Goal: Obtain resource: Download file/media

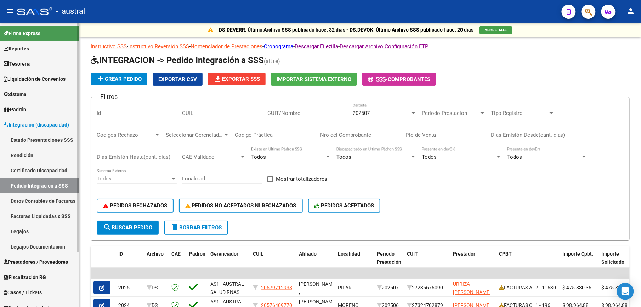
scroll to position [189, 0]
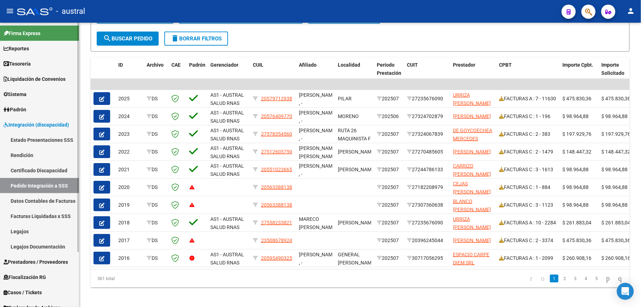
click at [54, 186] on link "Pedido Integración a SSS" at bounding box center [39, 185] width 79 height 15
click at [25, 140] on link "Estado Presentaciones SSS" at bounding box center [39, 139] width 79 height 15
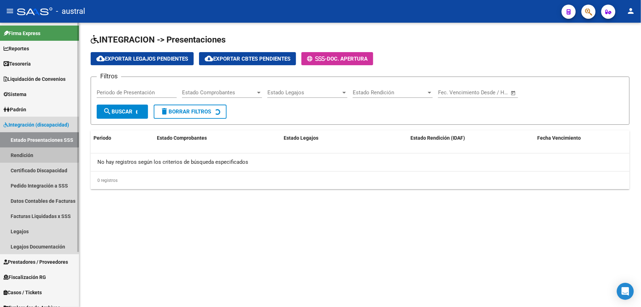
click at [19, 155] on link "Rendición" at bounding box center [39, 154] width 79 height 15
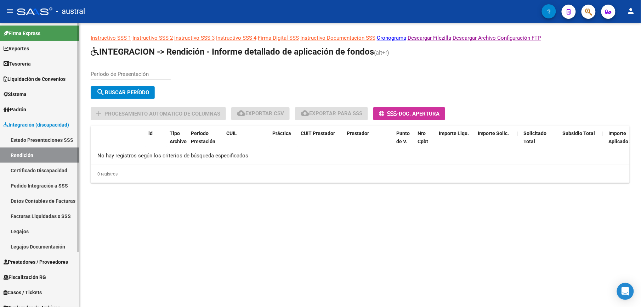
click at [45, 165] on link "Certificado Discapacidad" at bounding box center [39, 170] width 79 height 15
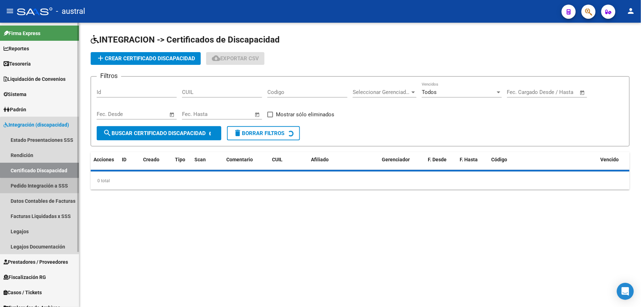
click at [47, 186] on link "Pedido Integración a SSS" at bounding box center [39, 185] width 79 height 15
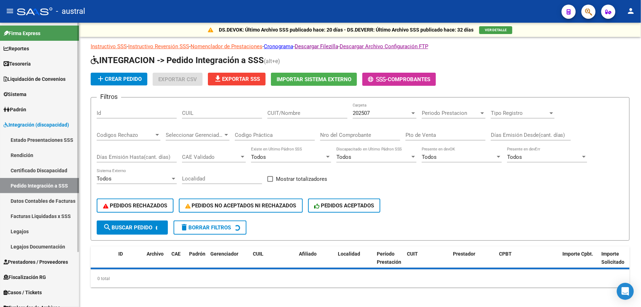
click at [21, 230] on link "Legajos" at bounding box center [39, 231] width 79 height 15
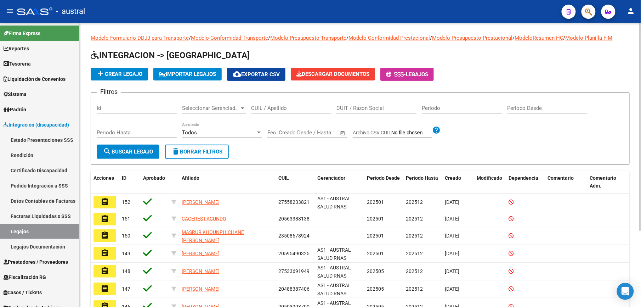
click at [270, 110] on input "CUIL / Apellido" at bounding box center [291, 108] width 80 height 6
paste input "2058002"
type input "2058002"
drag, startPoint x: 284, startPoint y: 109, endPoint x: 229, endPoint y: 111, distance: 55.3
click at [229, 111] on div "Filtros Id Seleccionar Gerenciador Seleccionar Gerenciador 2058002 CUIL / Apell…" at bounding box center [360, 121] width 527 height 46
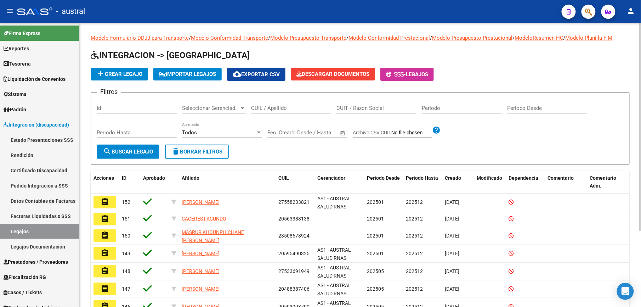
drag, startPoint x: 305, startPoint y: 108, endPoint x: 157, endPoint y: 137, distance: 151.4
click at [305, 108] on input "CUIL / Apellido" at bounding box center [291, 108] width 80 height 6
paste input "56954501"
type input "56954501"
click at [128, 149] on span "search Buscar Legajo" at bounding box center [128, 151] width 50 height 6
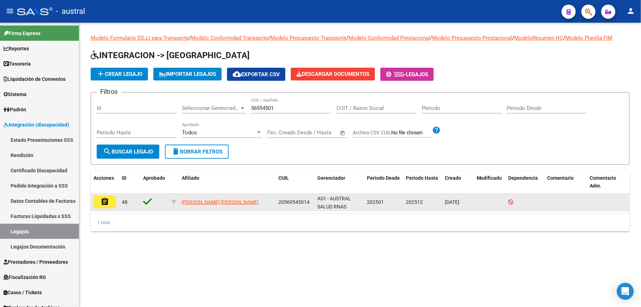
click at [106, 200] on mat-icon "assignment" at bounding box center [105, 201] width 9 height 9
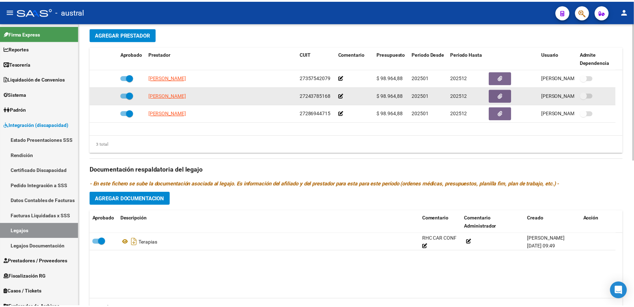
scroll to position [255, 0]
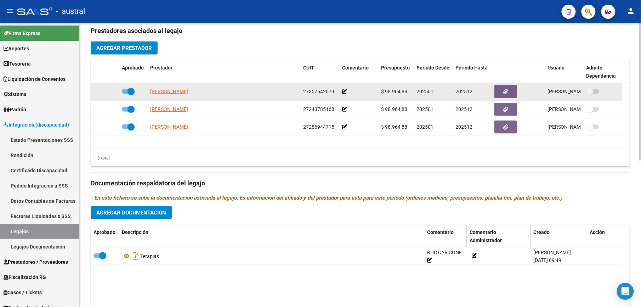
click at [180, 93] on span "[PERSON_NAME]" at bounding box center [169, 92] width 38 height 6
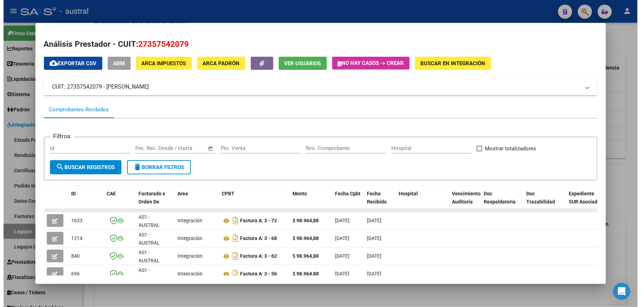
scroll to position [47, 0]
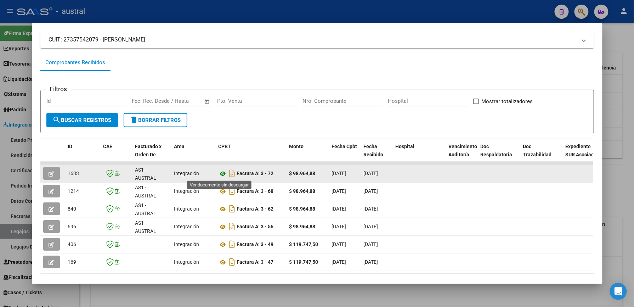
click at [220, 176] on icon at bounding box center [223, 173] width 9 height 9
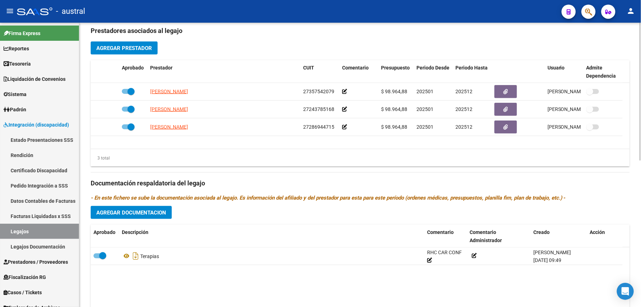
scroll to position [303, 0]
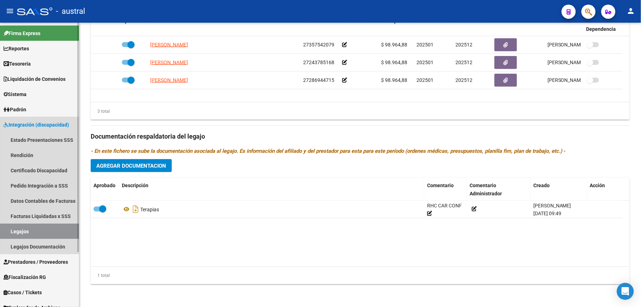
click at [50, 230] on link "Legajos" at bounding box center [39, 231] width 79 height 15
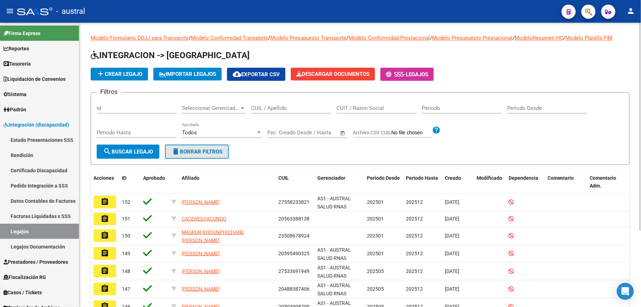
click at [191, 151] on span "delete Borrar Filtros" at bounding box center [196, 151] width 51 height 6
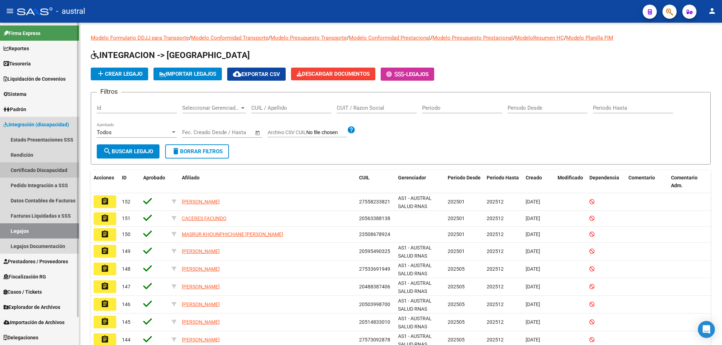
click at [43, 172] on link "Certificado Discapacidad" at bounding box center [39, 170] width 79 height 15
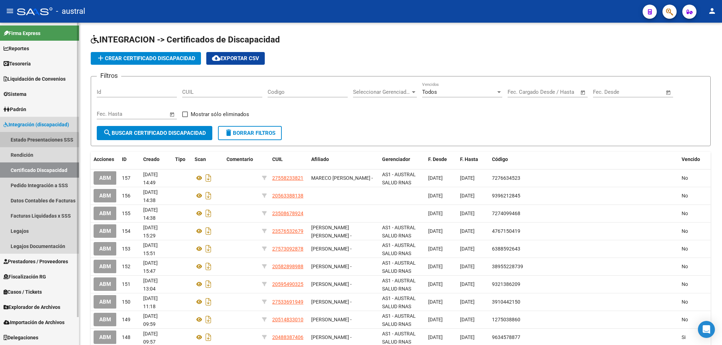
click at [39, 143] on link "Estado Presentaciones SSS" at bounding box center [39, 139] width 79 height 15
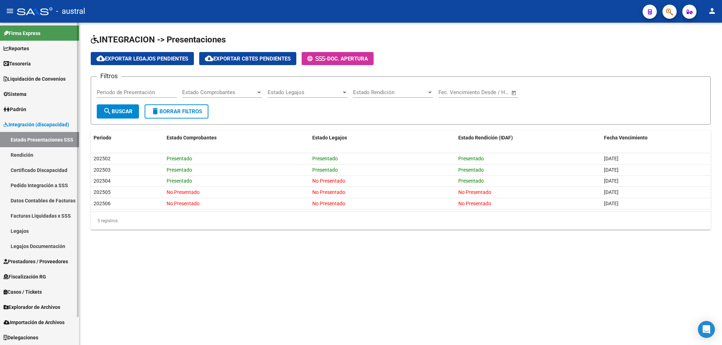
click at [40, 168] on link "Certificado Discapacidad" at bounding box center [39, 170] width 79 height 15
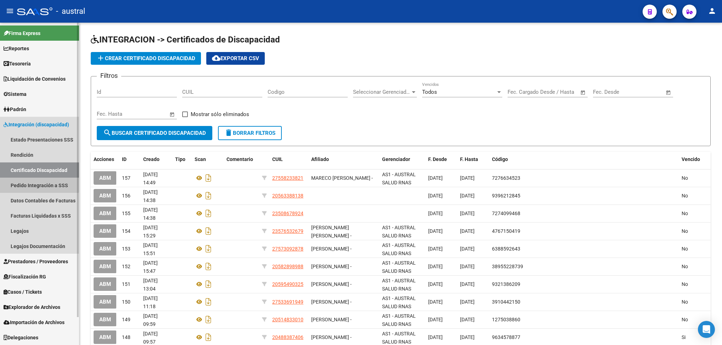
click at [39, 183] on link "Pedido Integración a SSS" at bounding box center [39, 185] width 79 height 15
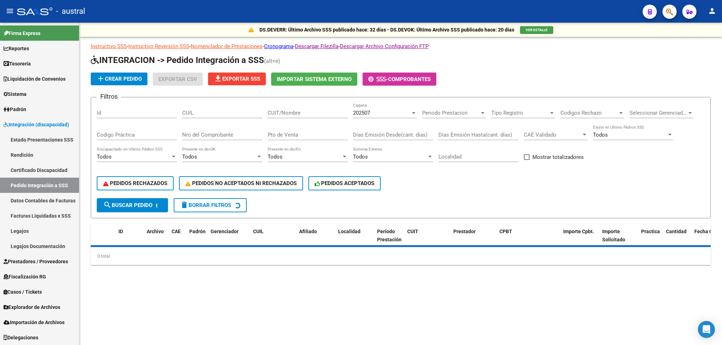
click at [204, 209] on button "delete Borrar Filtros" at bounding box center [210, 205] width 73 height 14
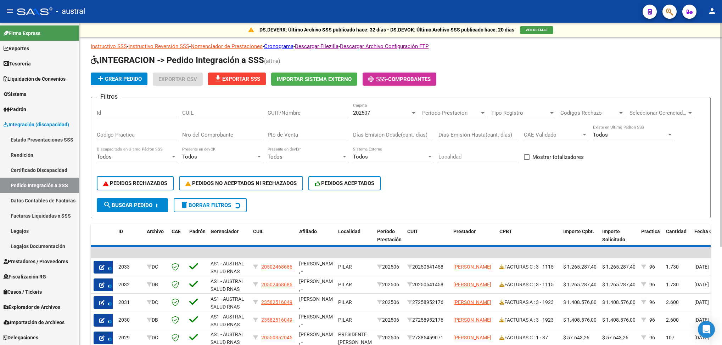
click at [204, 208] on span "delete Borrar Filtros" at bounding box center [205, 205] width 51 height 6
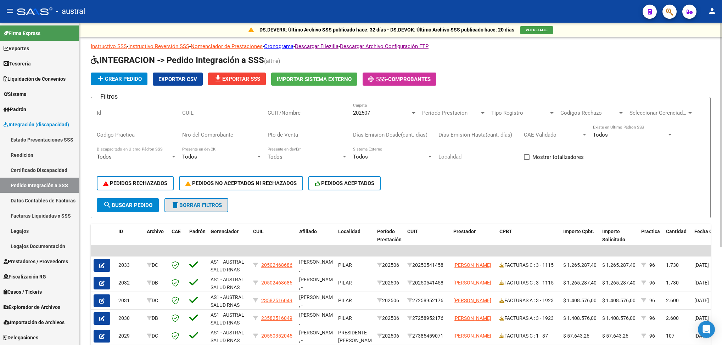
click at [205, 204] on span "delete Borrar Filtros" at bounding box center [196, 205] width 51 height 6
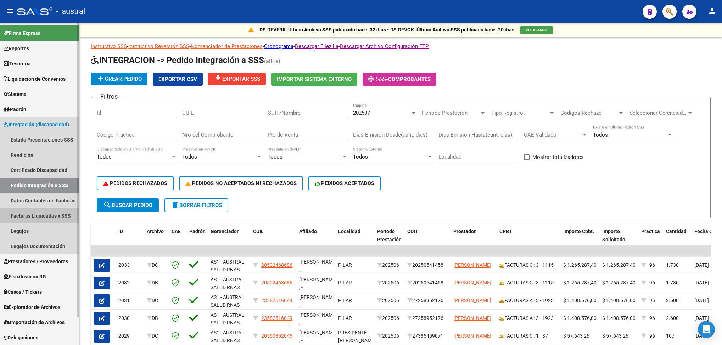
click at [35, 213] on link "Facturas Liquidadas x SSS" at bounding box center [39, 215] width 79 height 15
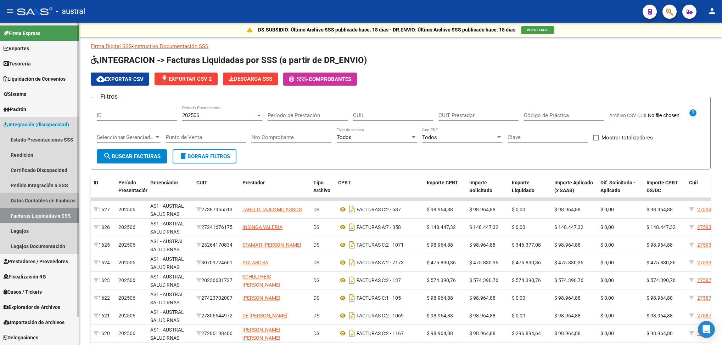
click at [49, 202] on link "Datos Contables de Facturas" at bounding box center [39, 200] width 79 height 15
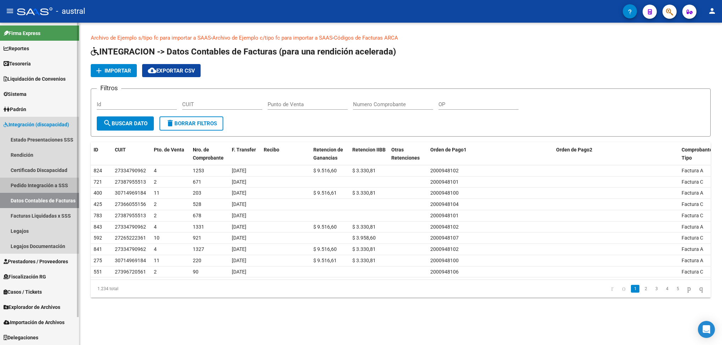
click at [38, 187] on link "Pedido Integración a SSS" at bounding box center [39, 185] width 79 height 15
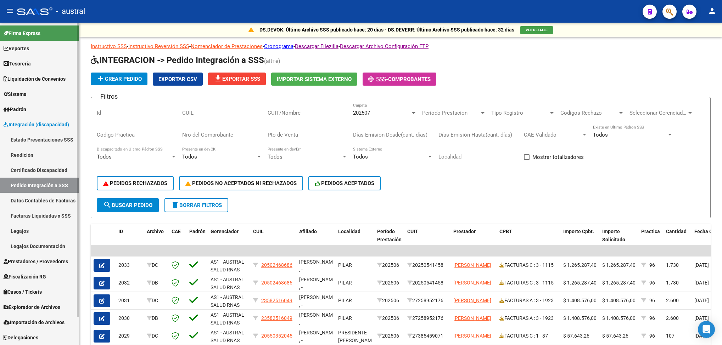
scroll to position [30, 0]
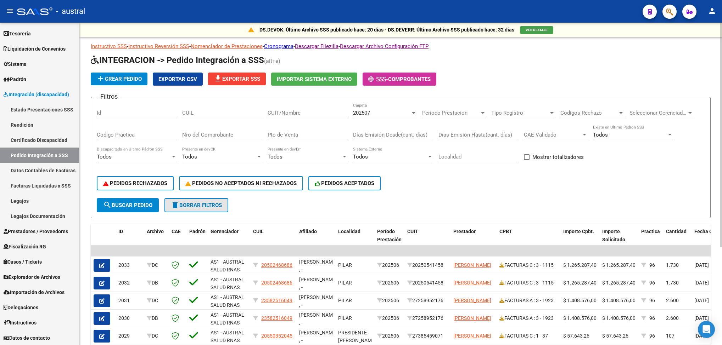
click at [202, 202] on span "delete Borrar Filtros" at bounding box center [196, 205] width 51 height 6
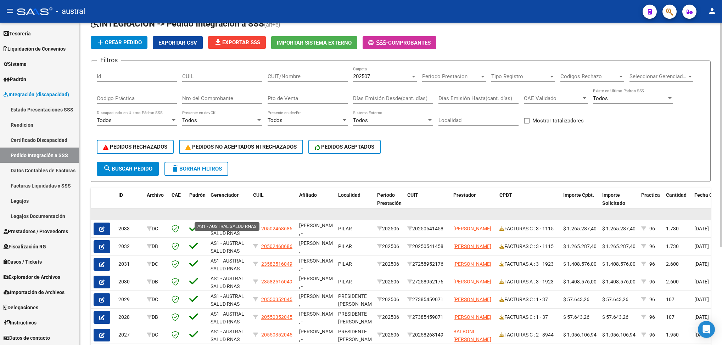
scroll to position [53, 0]
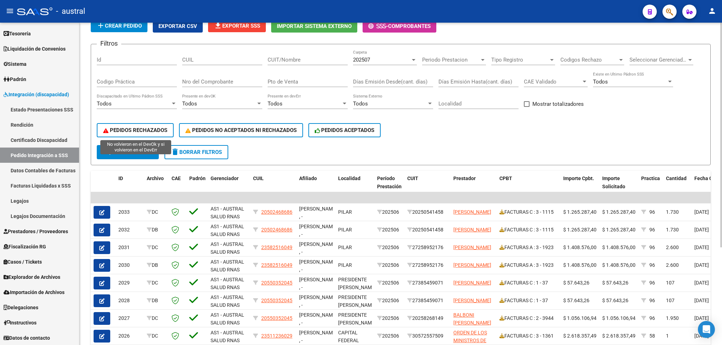
click at [143, 134] on button "PEDIDOS RECHAZADOS" at bounding box center [135, 130] width 77 height 14
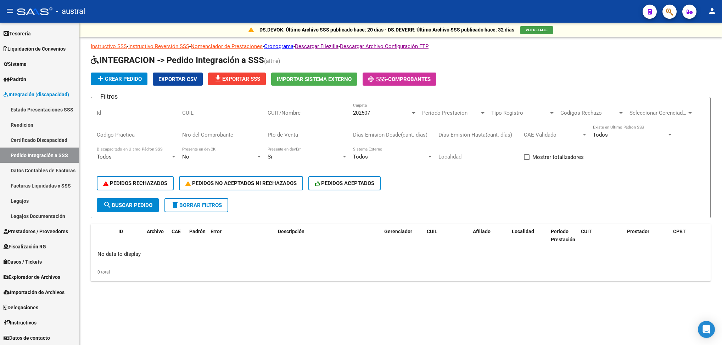
scroll to position [0, 0]
click at [363, 116] on span "202507" at bounding box center [361, 113] width 17 height 6
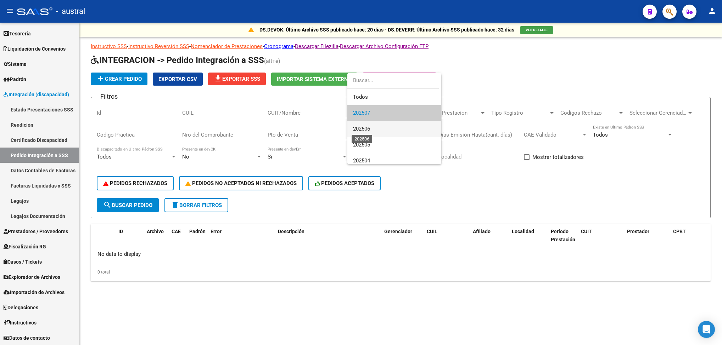
click at [367, 127] on span "202506" at bounding box center [361, 129] width 17 height 6
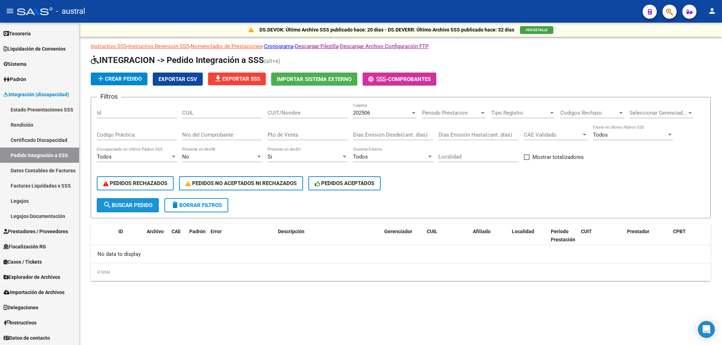
click at [145, 209] on button "search Buscar Pedido" at bounding box center [128, 205] width 62 height 14
click at [188, 205] on span "delete Borrar Filtros" at bounding box center [196, 205] width 51 height 6
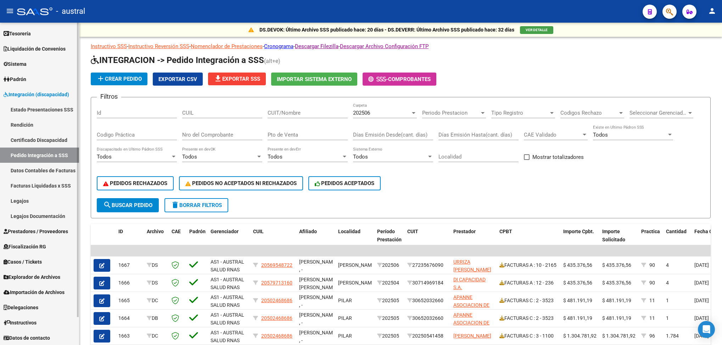
click at [23, 111] on link "Estado Presentaciones SSS" at bounding box center [39, 109] width 79 height 15
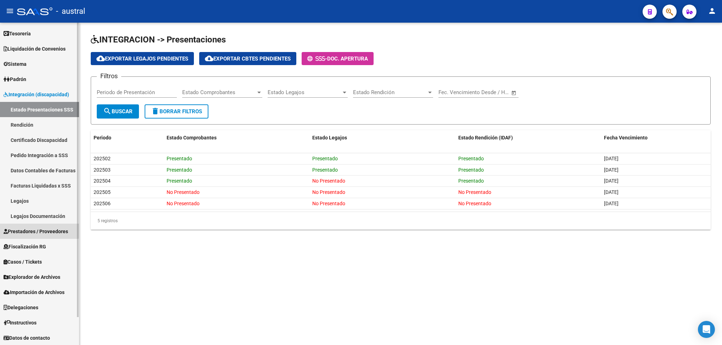
click at [37, 229] on span "Prestadores / Proveedores" at bounding box center [36, 232] width 64 height 8
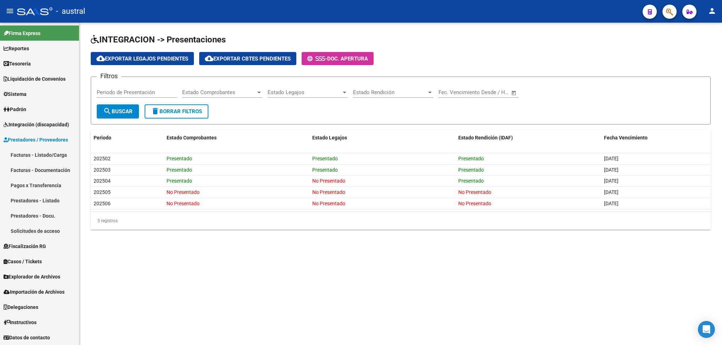
click at [50, 156] on link "Facturas - Listado/Carga" at bounding box center [39, 154] width 79 height 15
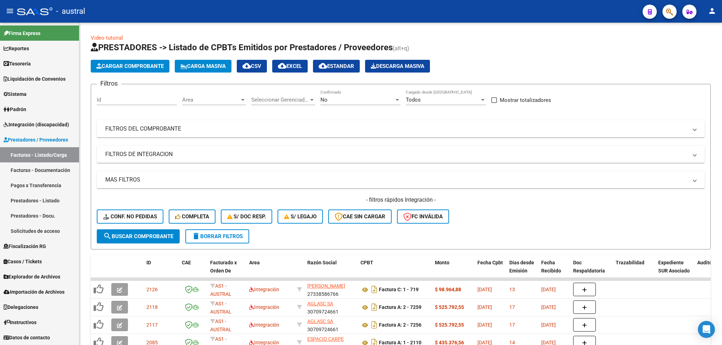
click at [21, 126] on span "Integración (discapacidad)" at bounding box center [37, 125] width 66 height 8
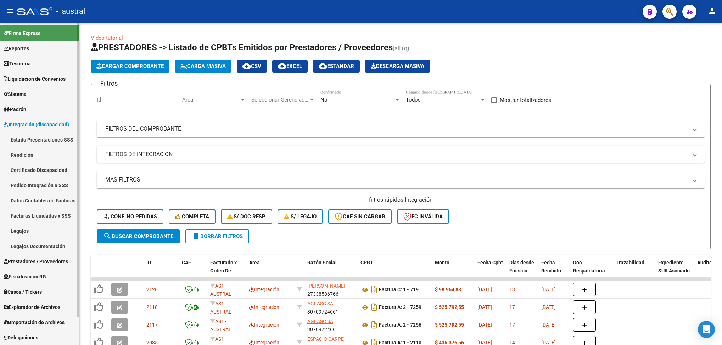
click at [52, 183] on link "Pedido Integración a SSS" at bounding box center [39, 185] width 79 height 15
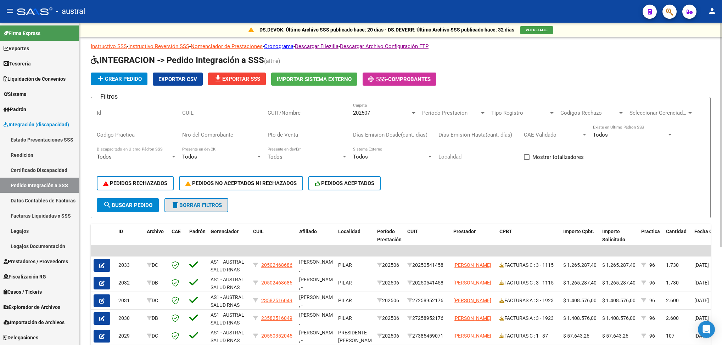
click at [209, 207] on span "delete Borrar Filtros" at bounding box center [196, 205] width 51 height 6
click at [255, 177] on button "PEDIDOS NO ACEPTADOS NI RECHAZADOS" at bounding box center [241, 183] width 124 height 14
click at [270, 186] on span "PEDIDOS NO ACEPTADOS NI RECHAZADOS" at bounding box center [240, 183] width 111 height 6
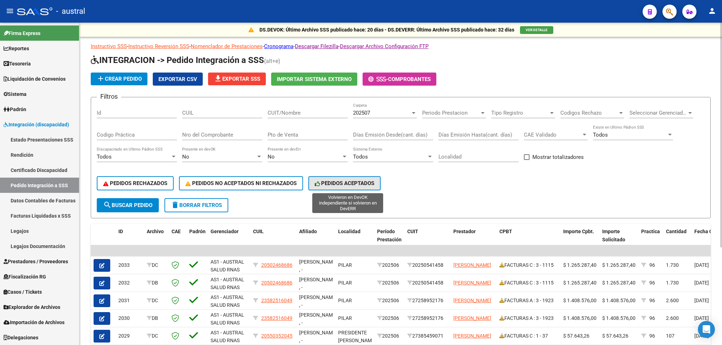
click at [362, 181] on span "PEDIDOS ACEPTADOS" at bounding box center [345, 183] width 60 height 6
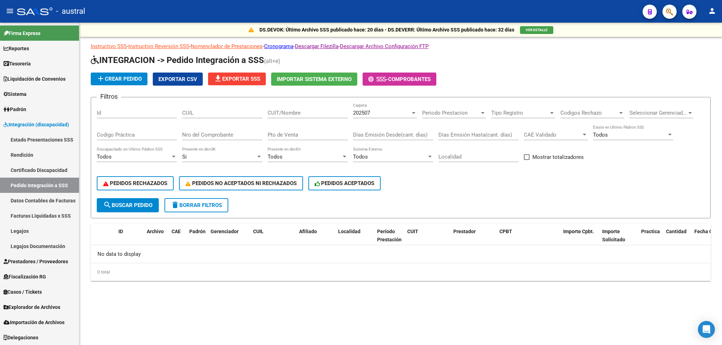
click at [205, 209] on button "delete Borrar Filtros" at bounding box center [196, 205] width 64 height 14
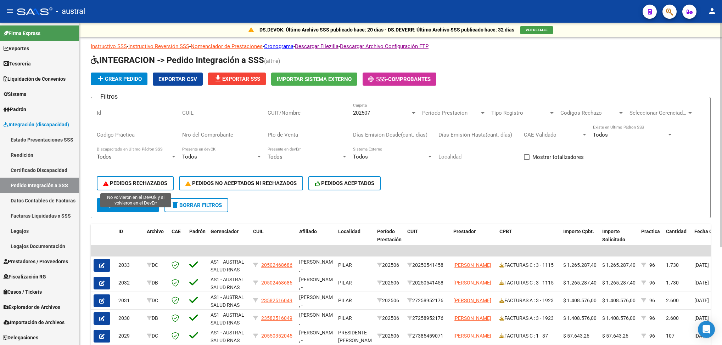
click at [153, 184] on span "PEDIDOS RECHAZADOS" at bounding box center [135, 183] width 64 height 6
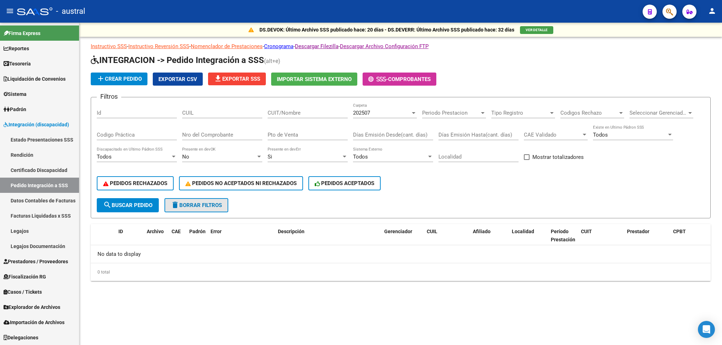
click at [202, 205] on span "delete Borrar Filtros" at bounding box center [196, 205] width 51 height 6
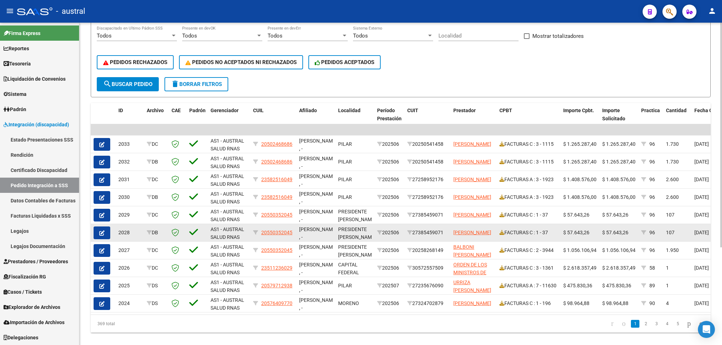
scroll to position [140, 0]
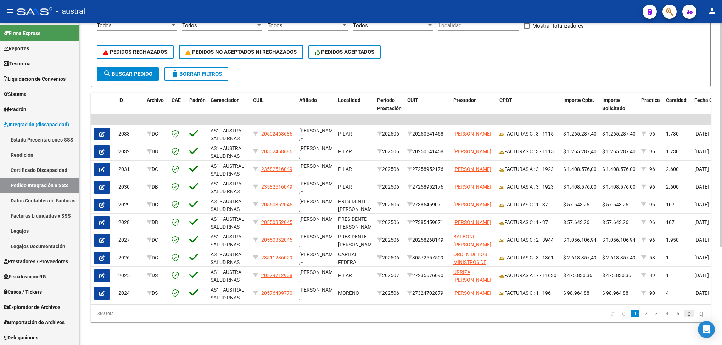
click at [641, 306] on icon "go to next page" at bounding box center [689, 313] width 6 height 9
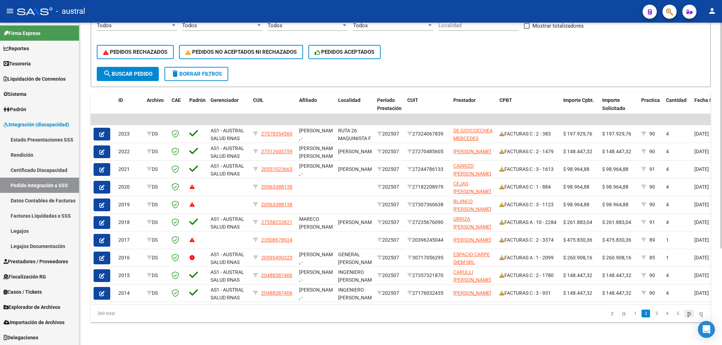
scroll to position [139, 0]
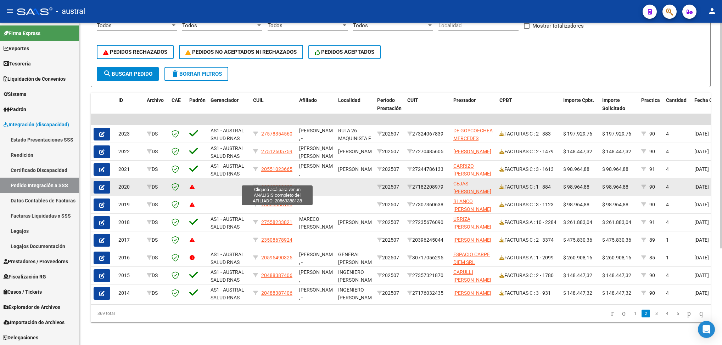
click at [283, 184] on span "20563388138" at bounding box center [276, 187] width 31 height 6
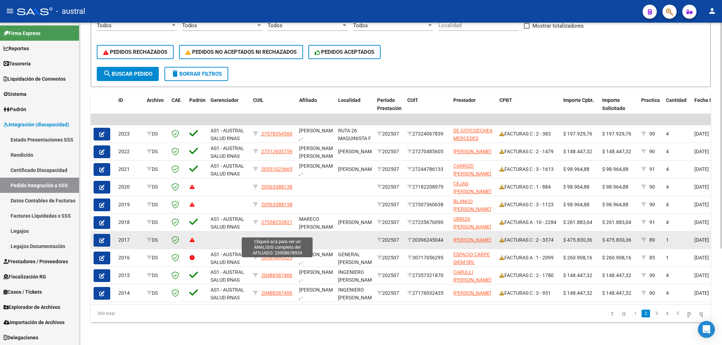
click at [282, 237] on span "23508678924" at bounding box center [276, 240] width 31 height 6
type textarea "23508678924"
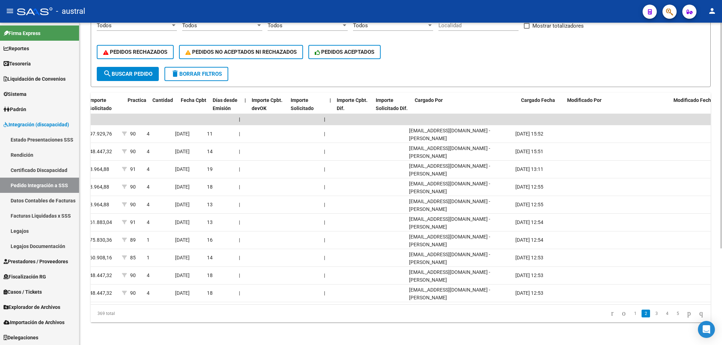
scroll to position [0, 0]
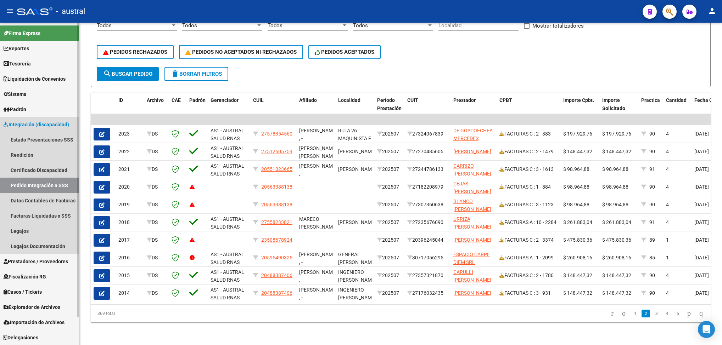
click at [53, 183] on link "Pedido Integración a SSS" at bounding box center [39, 185] width 79 height 15
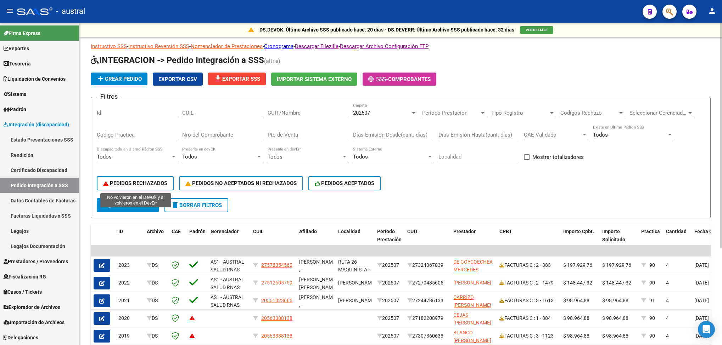
click at [149, 185] on span "PEDIDOS RECHAZADOS" at bounding box center [135, 183] width 64 height 6
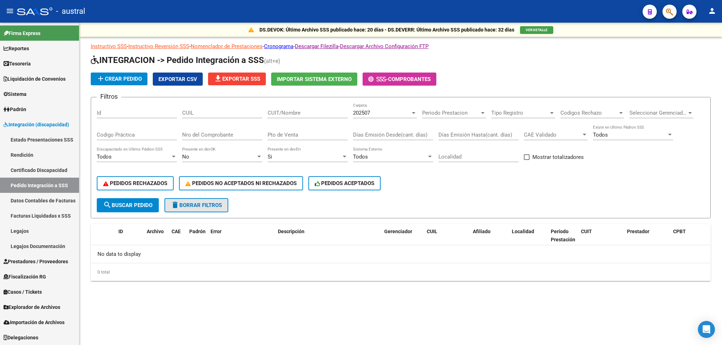
click at [220, 204] on span "delete Borrar Filtros" at bounding box center [196, 205] width 51 height 6
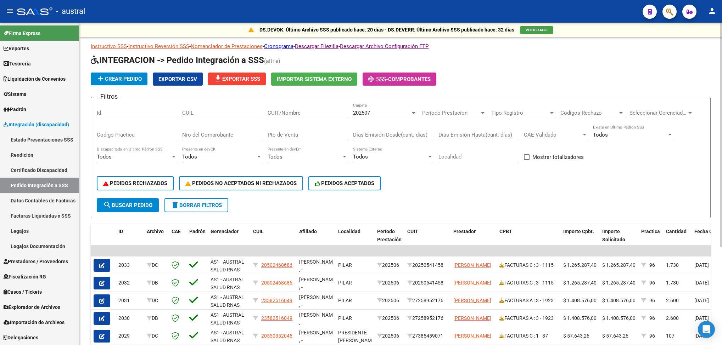
click at [235, 80] on span "file_download Exportar SSS" at bounding box center [237, 79] width 46 height 6
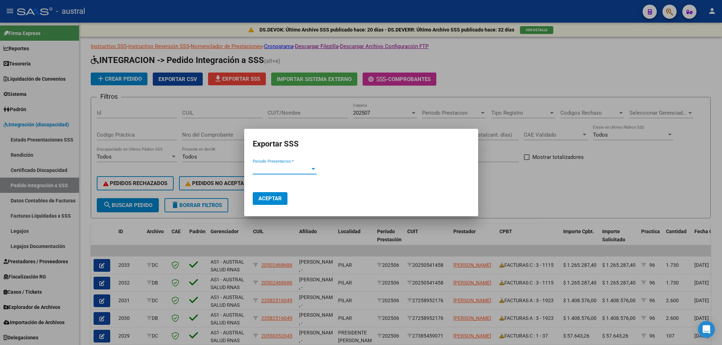
click at [291, 172] on span "Periodo Presentacion *" at bounding box center [281, 169] width 57 height 6
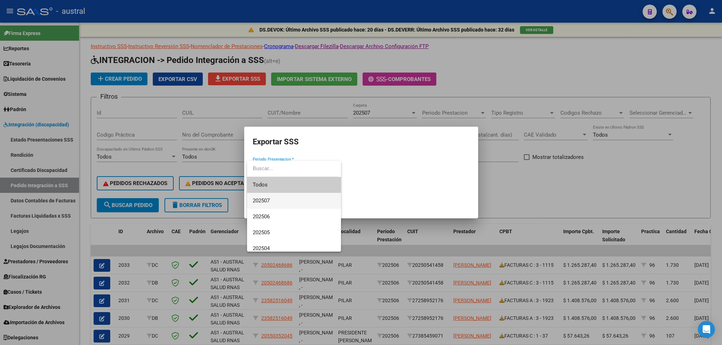
click at [287, 198] on span "202507" at bounding box center [294, 201] width 83 height 16
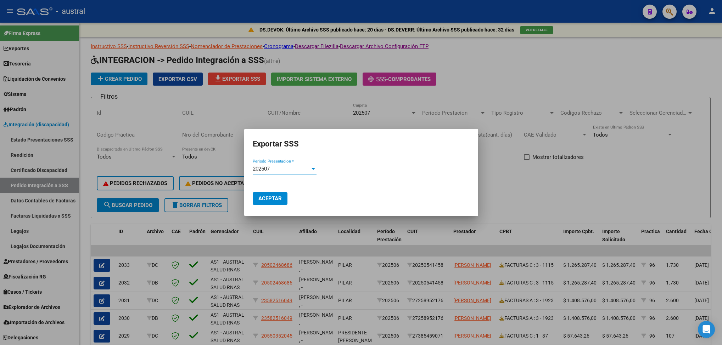
click at [277, 199] on span "Aceptar" at bounding box center [269, 199] width 23 height 6
